Goal: Answer question/provide support

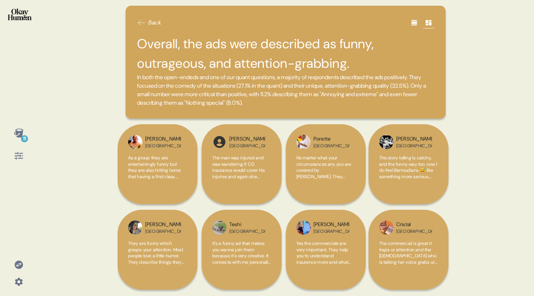
click at [413, 25] on icon at bounding box center [414, 22] width 6 height 5
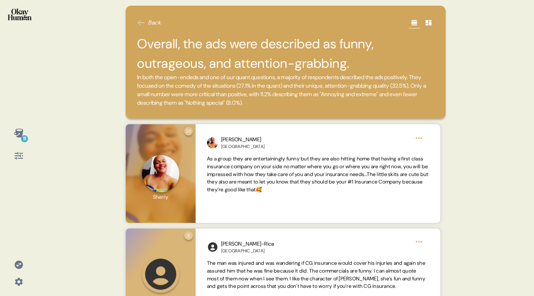
click at [413, 25] on div at bounding box center [414, 22] width 11 height 11
click at [143, 22] on icon at bounding box center [141, 22] width 9 height 9
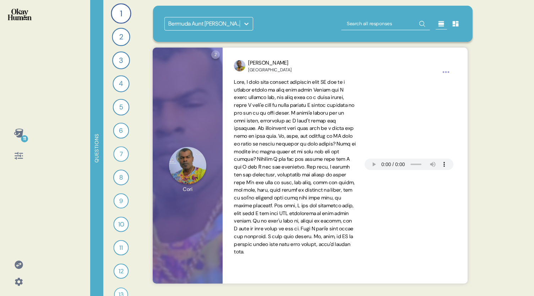
click at [17, 126] on div "11" at bounding box center [18, 133] width 17 height 17
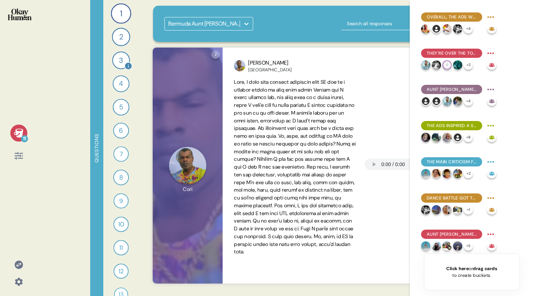
click at [120, 61] on div "3" at bounding box center [121, 60] width 18 height 18
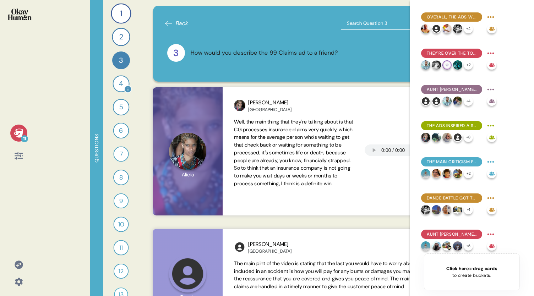
click at [118, 87] on div "4" at bounding box center [121, 83] width 17 height 17
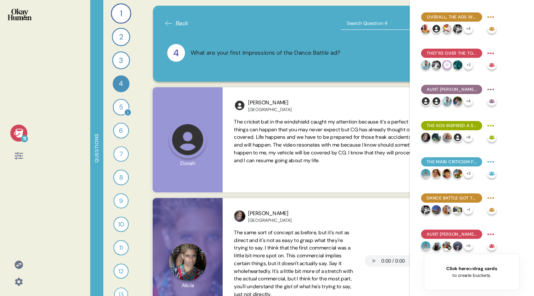
click at [119, 107] on div "5" at bounding box center [121, 107] width 17 height 17
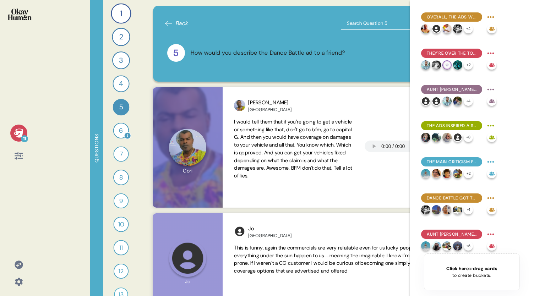
click at [117, 133] on div "6" at bounding box center [121, 131] width 16 height 16
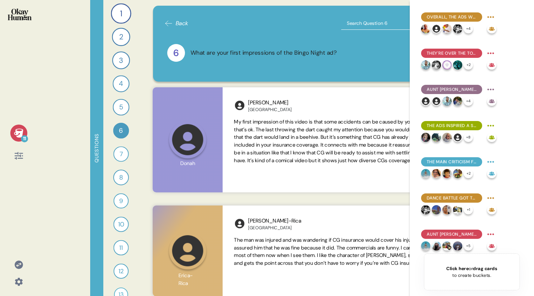
scroll to position [14, 0]
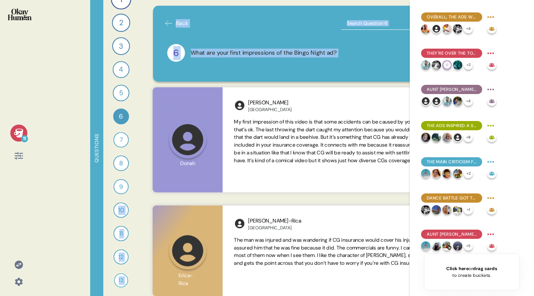
drag, startPoint x: 138, startPoint y: 192, endPoint x: 143, endPoint y: 237, distance: 45.7
click at [143, 237] on div "Questions 1 Tell me what, if anything, you know about CG insurance. 303 Respons…" at bounding box center [285, 148] width 391 height 296
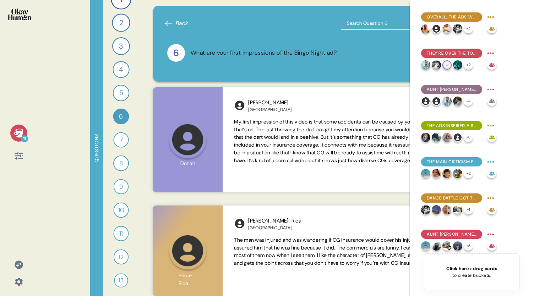
click at [72, 252] on div "11 Questions 1 Tell me what, if anything, you know about CG insurance. 303 Resp…" at bounding box center [267, 148] width 534 height 296
click at [121, 235] on div "11" at bounding box center [121, 233] width 15 height 15
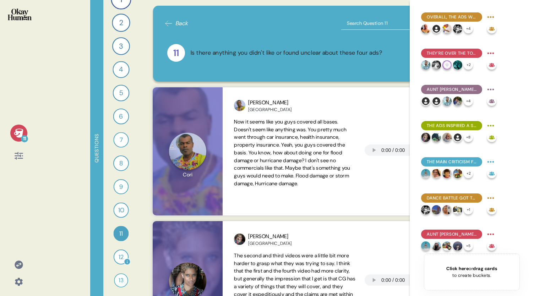
click at [119, 255] on div "12" at bounding box center [121, 257] width 15 height 15
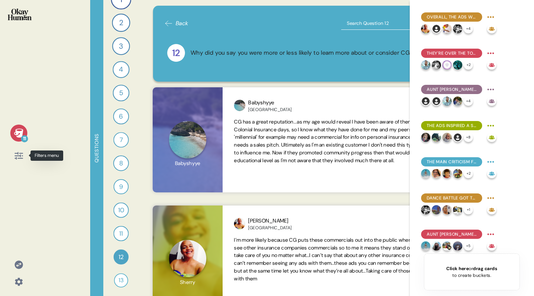
click at [19, 157] on icon at bounding box center [19, 156] width 10 height 10
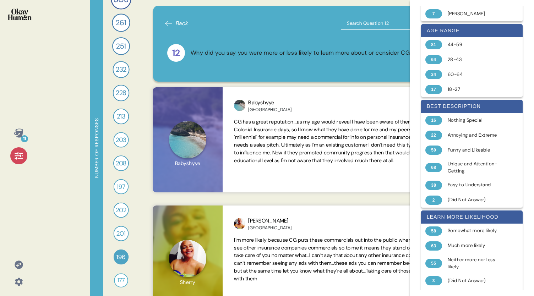
scroll to position [287, 0]
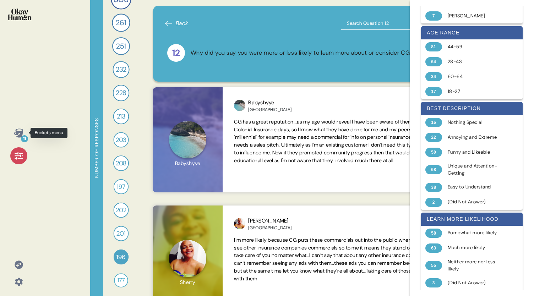
click at [23, 135] on div "11" at bounding box center [24, 138] width 7 height 7
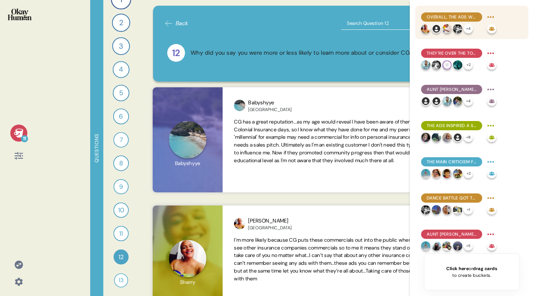
click at [451, 15] on span "Overall, the ads were described as funny, outrageous, and attention-grabbing." at bounding box center [452, 17] width 50 height 6
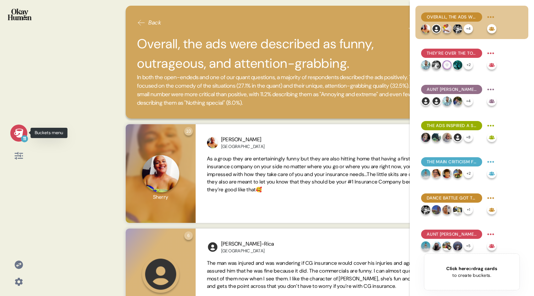
click at [19, 131] on icon at bounding box center [19, 133] width 10 height 10
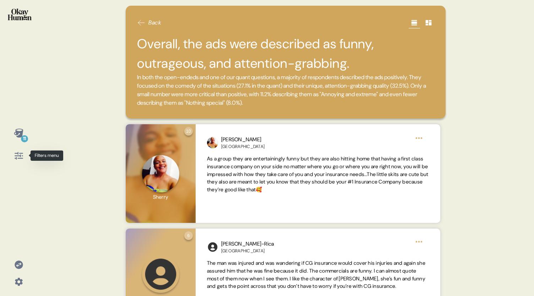
click at [18, 156] on icon at bounding box center [19, 155] width 8 height 7
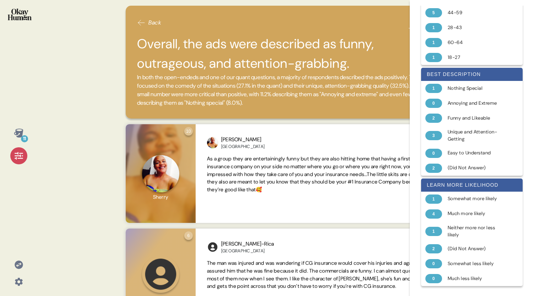
scroll to position [332, 0]
